Goal: Information Seeking & Learning: Learn about a topic

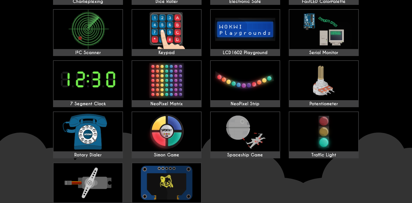
scroll to position [161, 0]
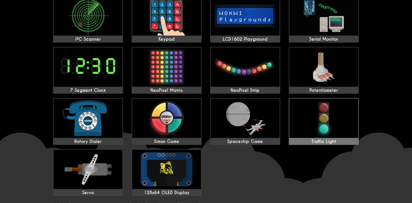
click at [314, 107] on img at bounding box center [323, 117] width 69 height 39
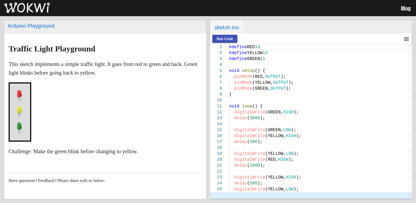
click at [27, 97] on div at bounding box center [20, 111] width 23 height 59
